Goal: Transaction & Acquisition: Purchase product/service

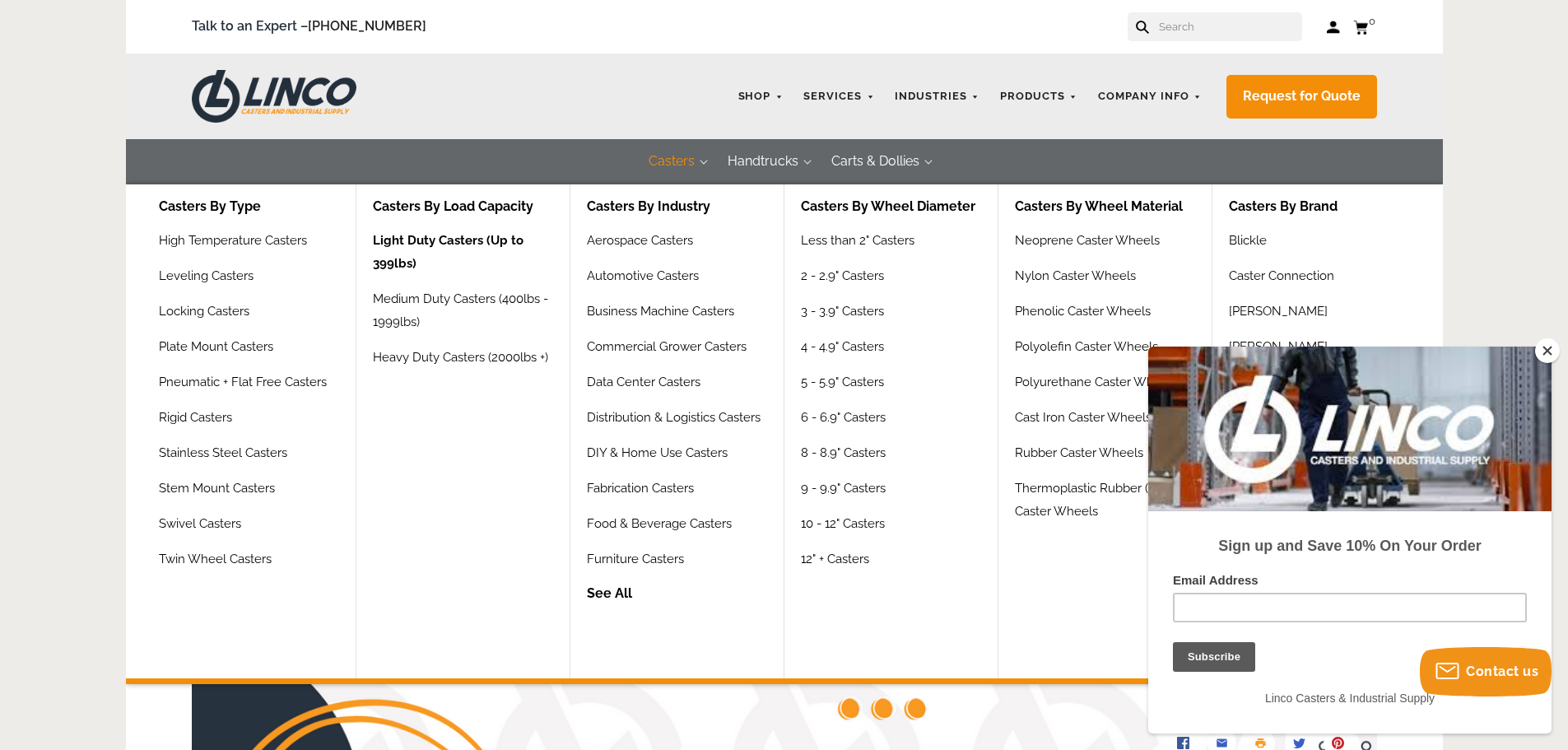
click at [449, 241] on link "Light Duty Casters (Up to 399lbs)" at bounding box center [471, 258] width 197 height 58
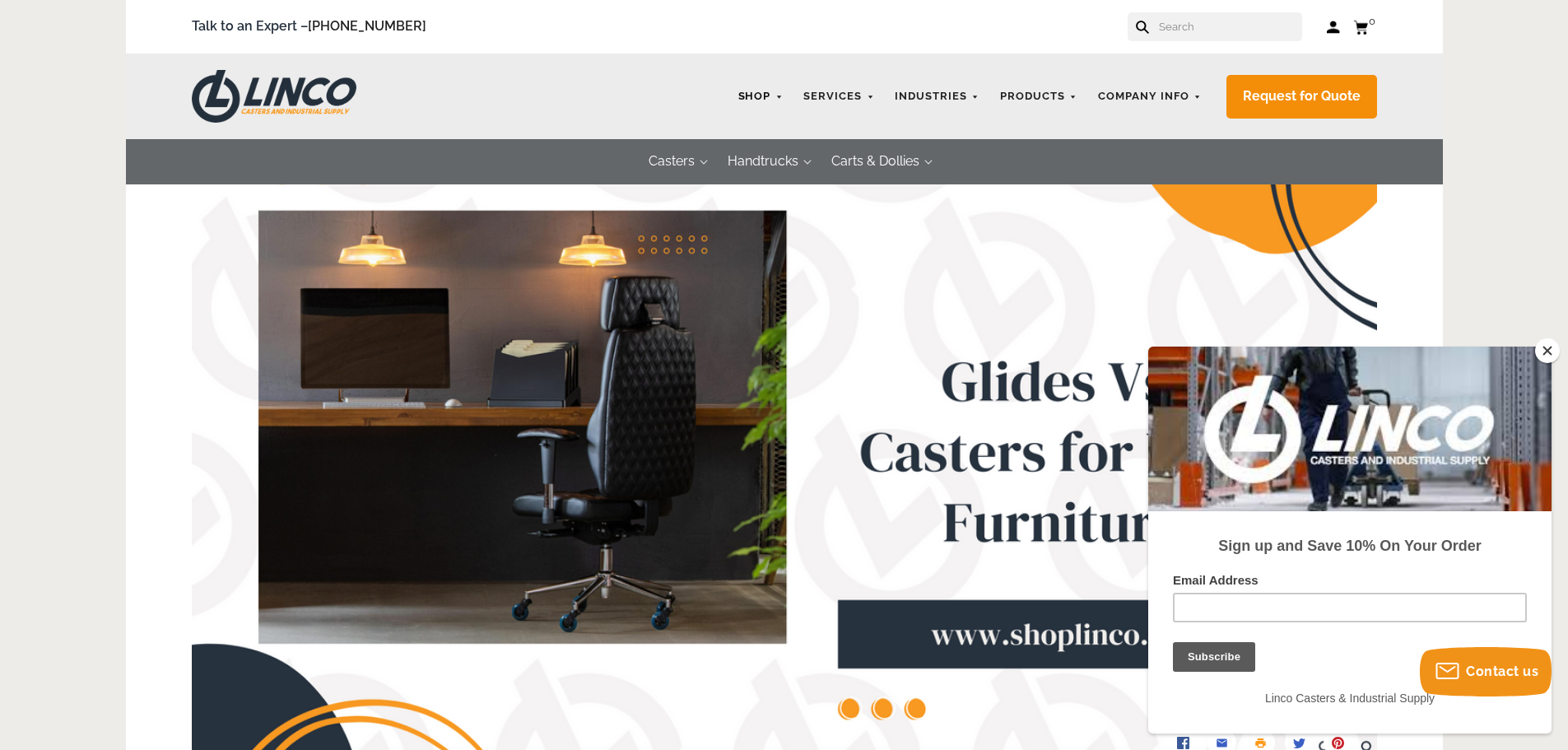
click at [768, 93] on link "Shop" at bounding box center [761, 96] width 62 height 32
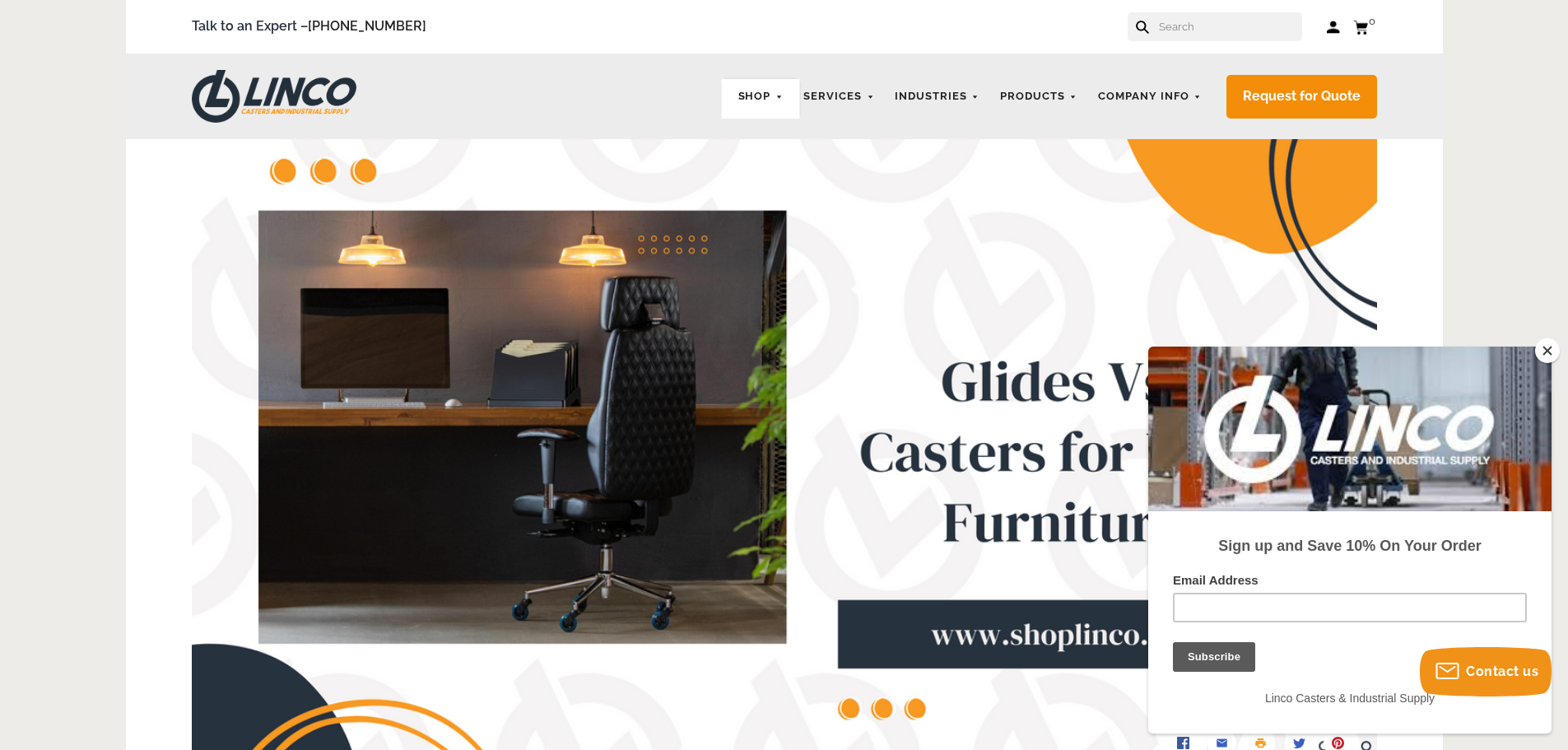
click at [1247, 10] on div "Talk to an Expert – 866-306-9566 Log in Cart 0 Your Cart Your cart is empty" at bounding box center [784, 26] width 1317 height 54
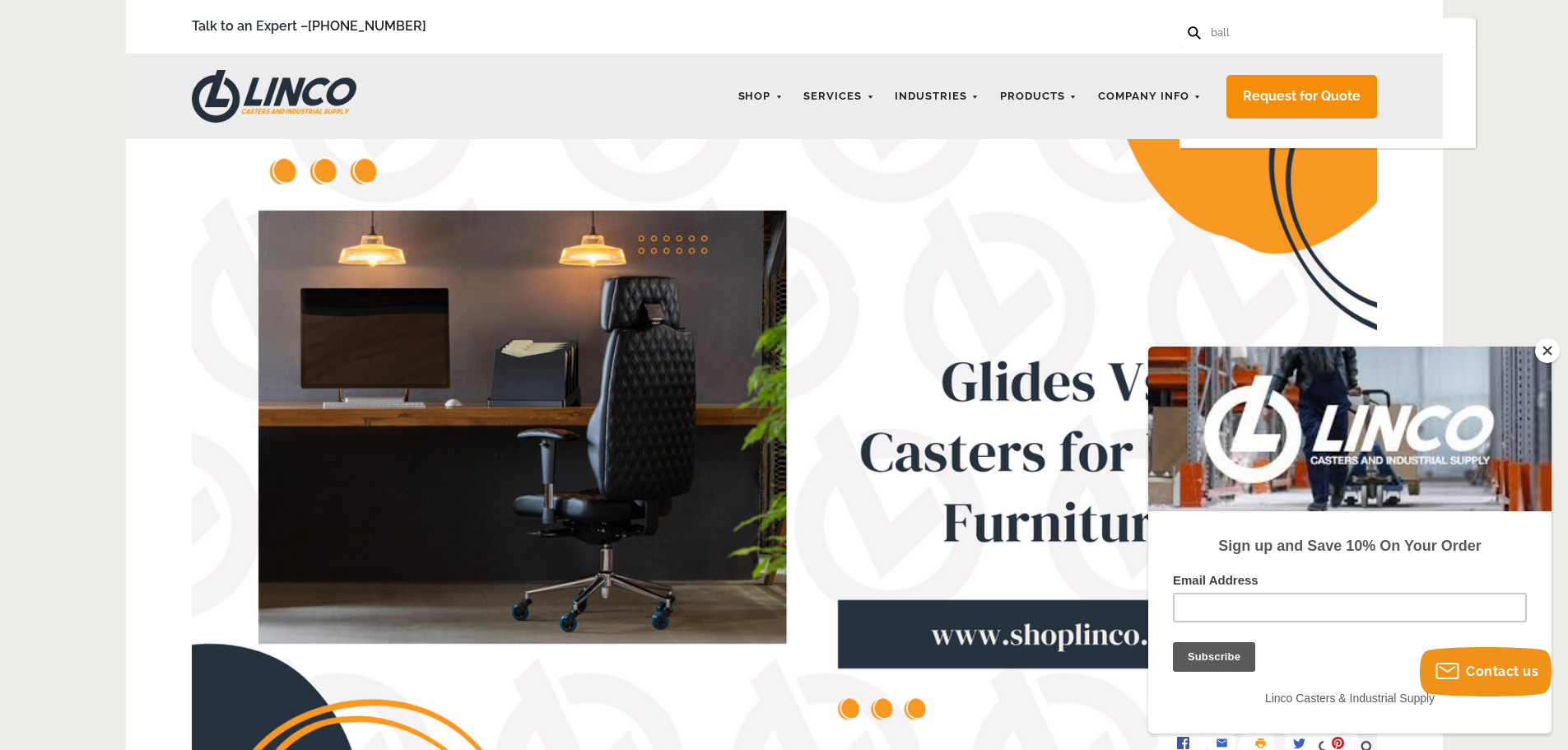
type input "ball"
click at [1188, 26] on button at bounding box center [1193, 32] width 11 height 11
